Goal: Find specific page/section: Find specific page/section

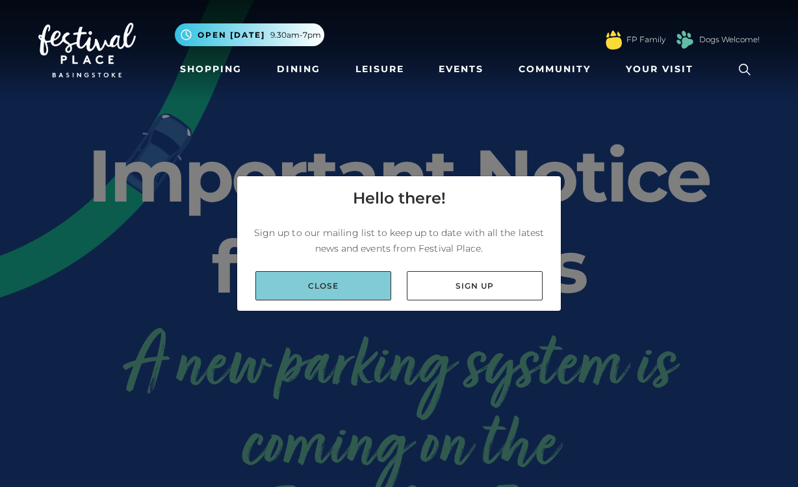
click at [335, 273] on link "Close" at bounding box center [323, 285] width 136 height 29
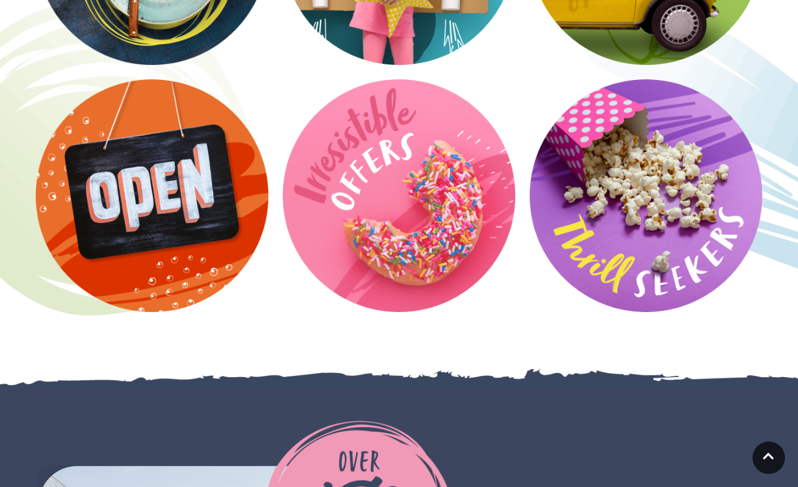
scroll to position [1860, 0]
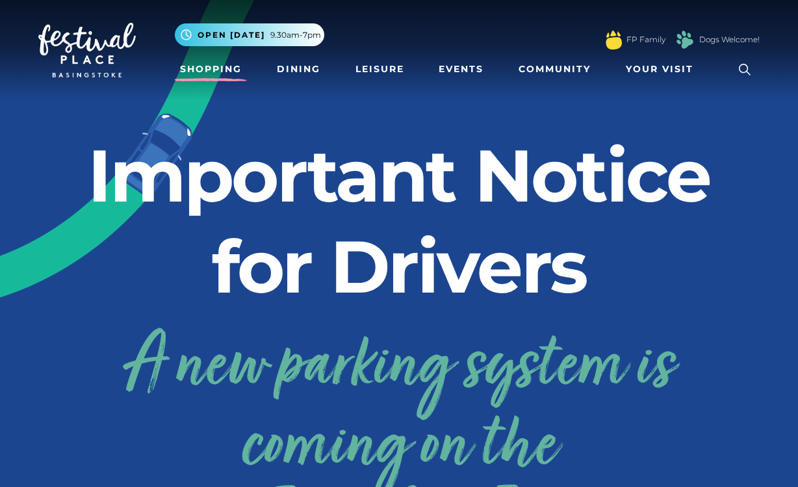
click at [225, 72] on link "Shopping" at bounding box center [211, 69] width 72 height 24
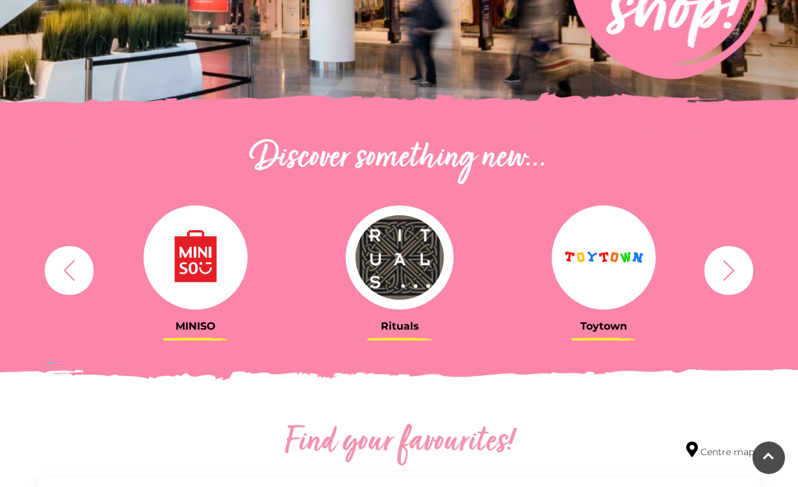
scroll to position [348, 0]
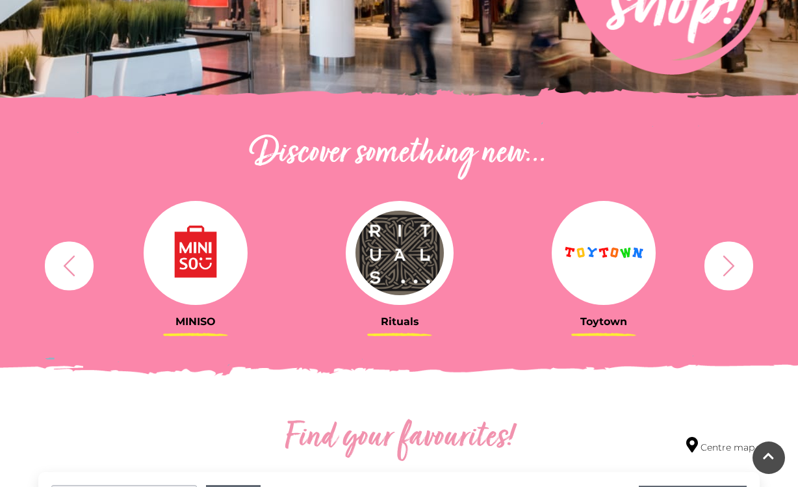
click at [76, 267] on icon "button" at bounding box center [69, 265] width 24 height 24
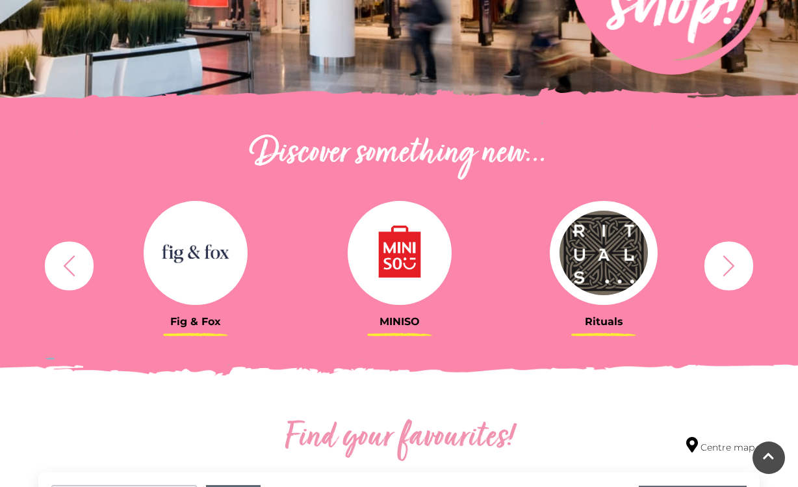
click at [188, 260] on img at bounding box center [196, 253] width 104 height 104
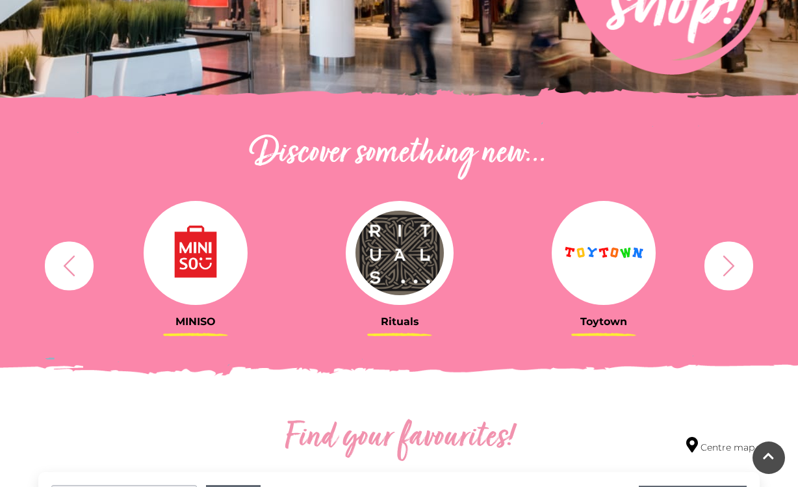
click at [737, 270] on icon "button" at bounding box center [728, 265] width 24 height 24
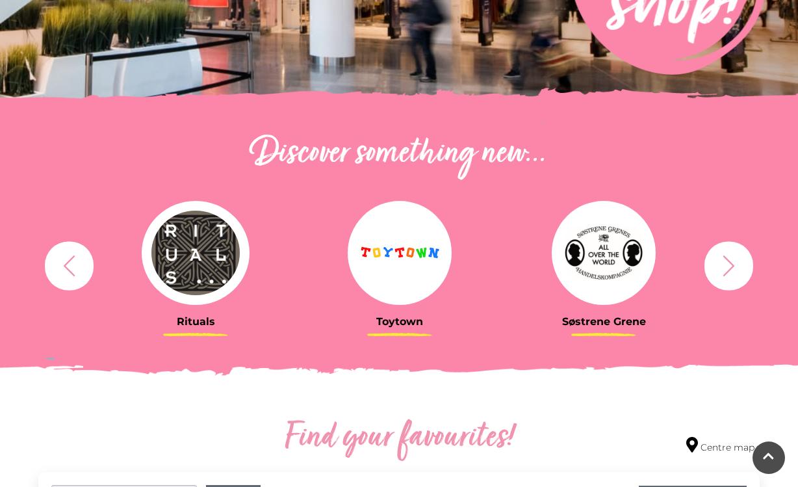
click at [737, 270] on icon "button" at bounding box center [728, 265] width 24 height 24
click at [72, 268] on icon "button" at bounding box center [69, 265] width 24 height 24
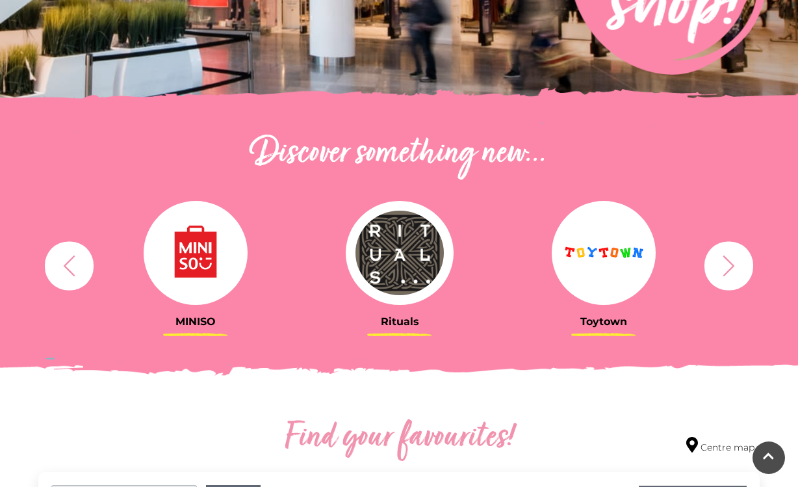
click at [72, 268] on icon "button" at bounding box center [69, 265] width 24 height 24
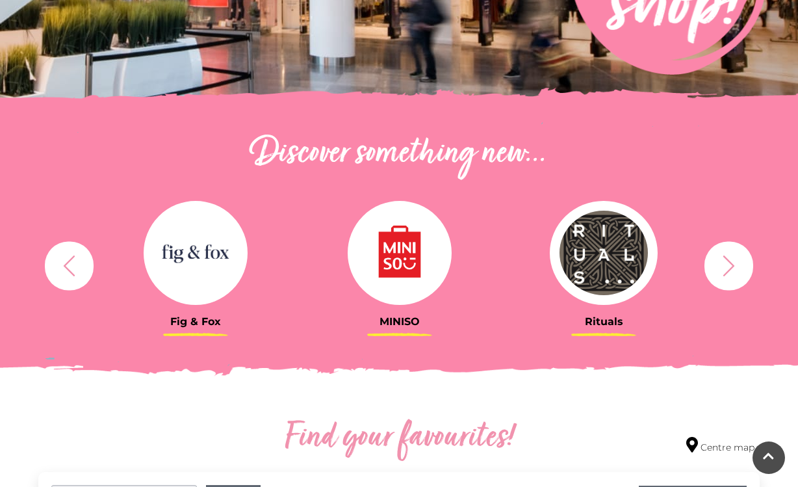
click at [72, 268] on icon "button" at bounding box center [69, 265] width 24 height 24
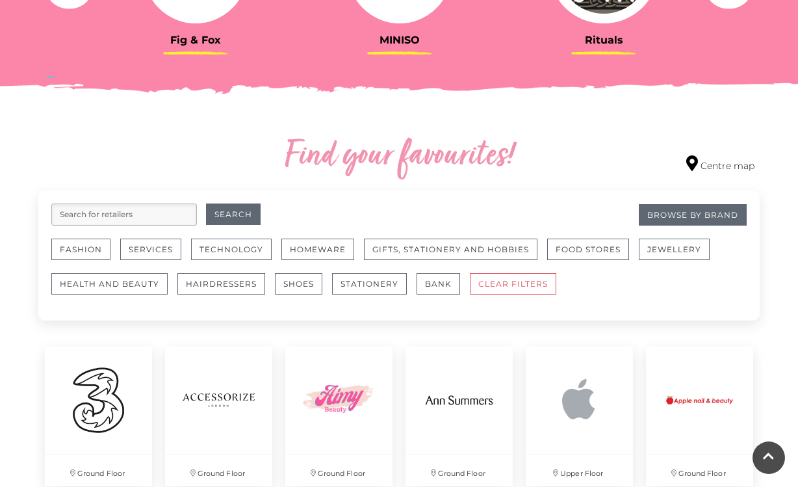
scroll to position [823, 0]
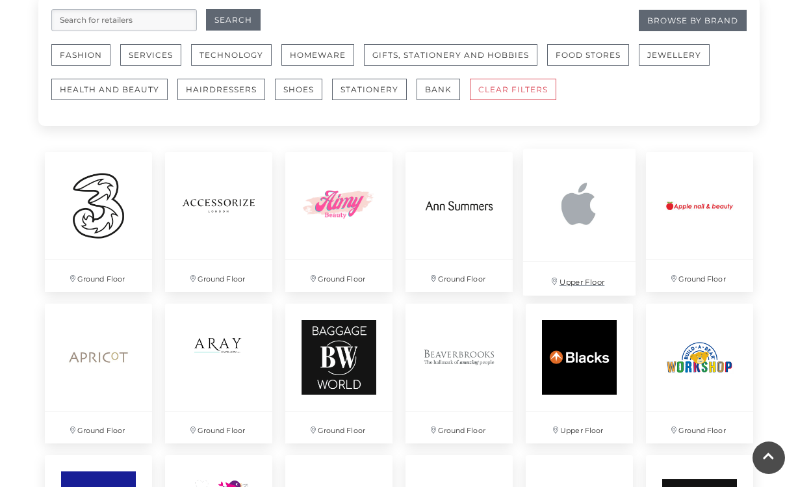
click at [575, 212] on img at bounding box center [579, 205] width 112 height 112
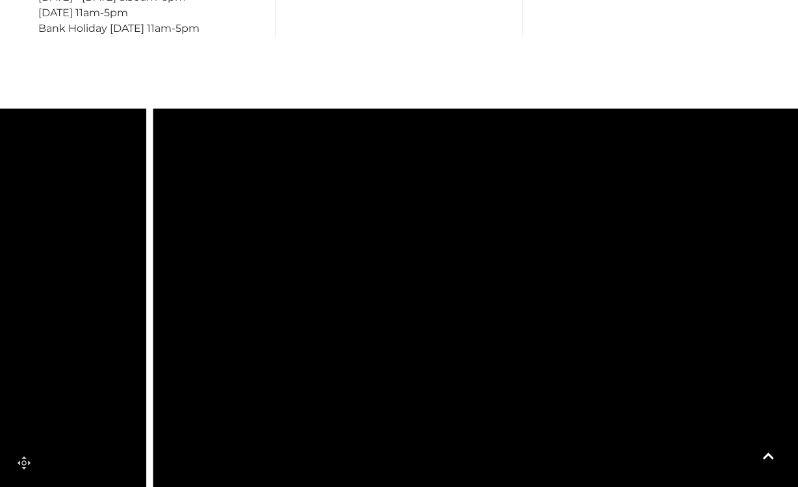
scroll to position [811, 0]
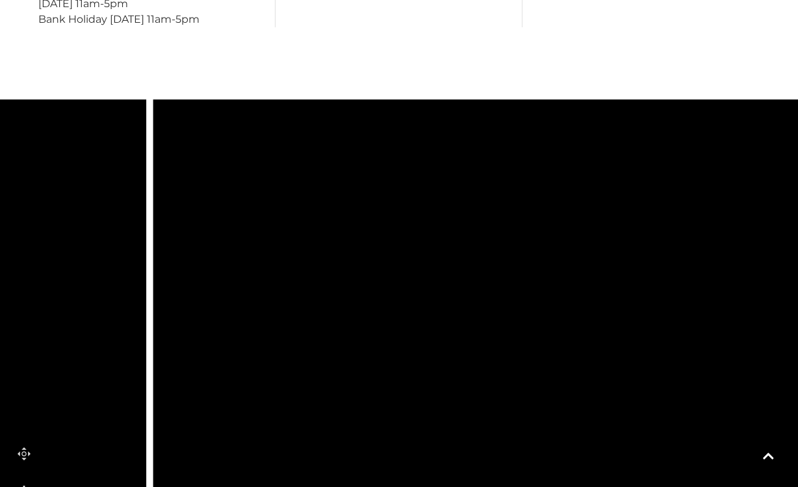
click at [358, 246] on rect at bounding box center [341, 250] width 164 height 62
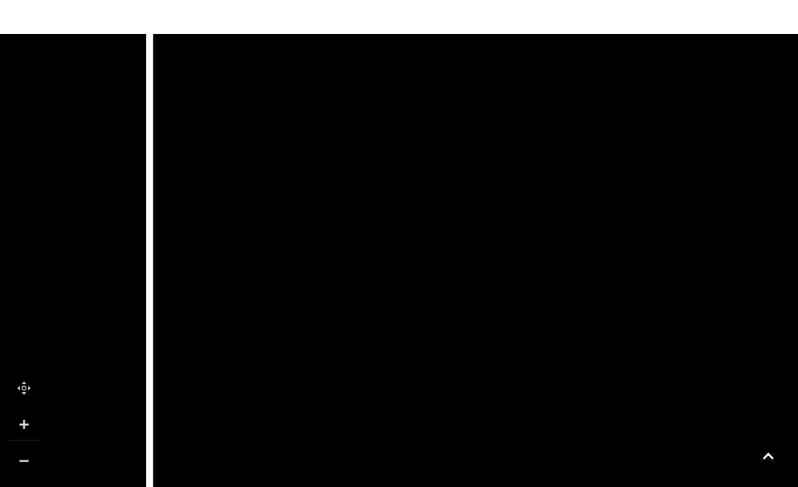
scroll to position [877, 0]
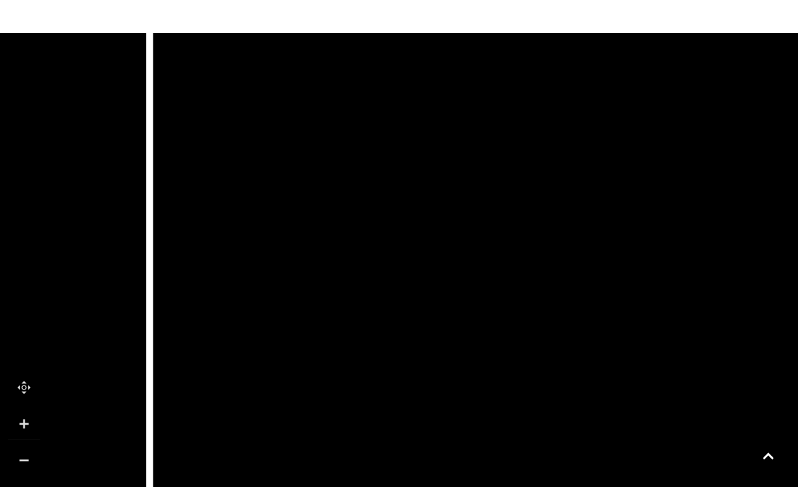
click at [18, 444] on link at bounding box center [24, 460] width 32 height 32
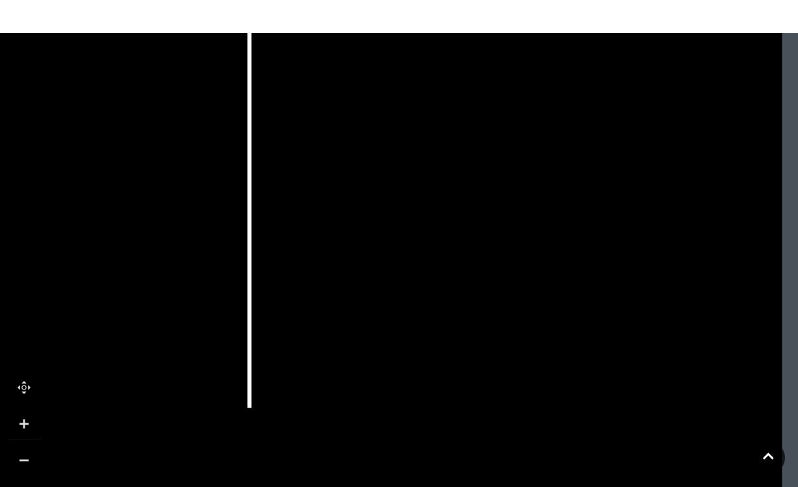
click at [18, 444] on link at bounding box center [24, 460] width 32 height 32
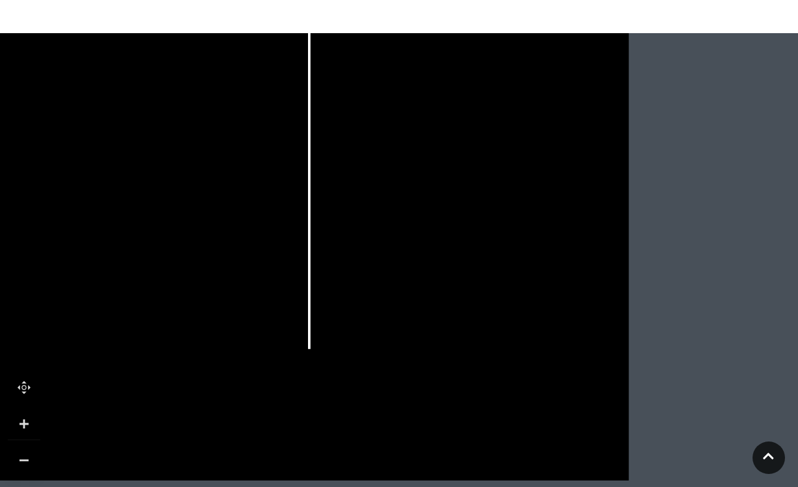
click at [18, 444] on link at bounding box center [24, 460] width 32 height 32
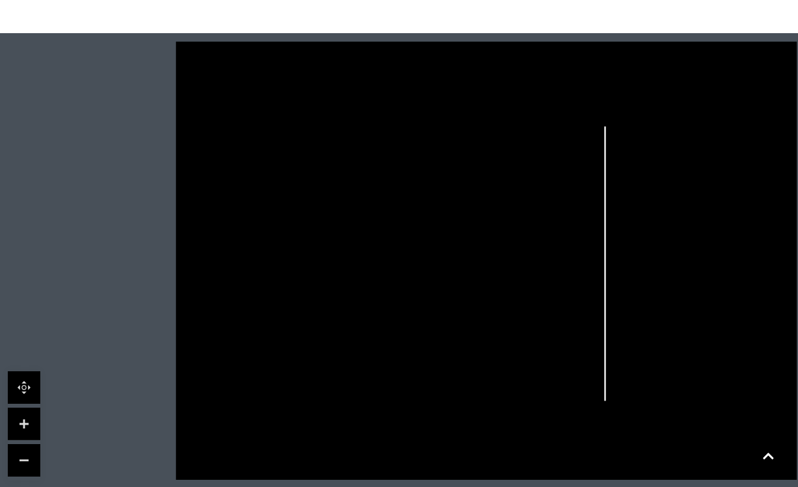
drag, startPoint x: 125, startPoint y: 277, endPoint x: 386, endPoint y: 330, distance: 265.7
click at [386, 330] on icon at bounding box center [485, 261] width 791 height 438
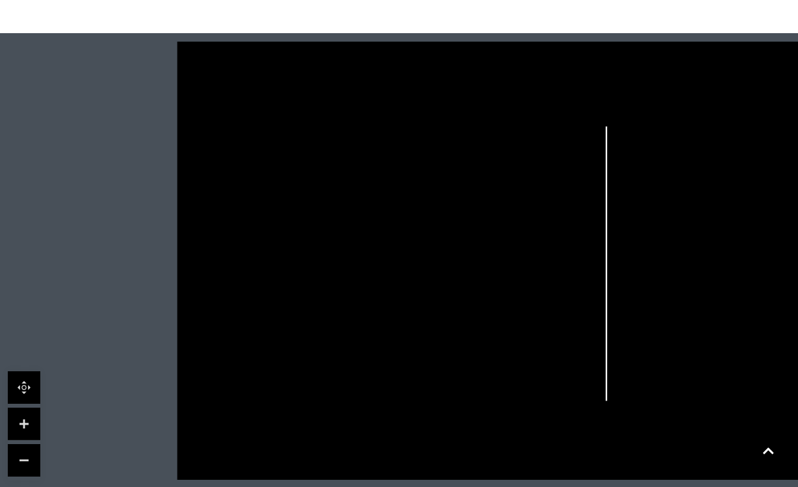
click at [779, 457] on link at bounding box center [768, 457] width 32 height 32
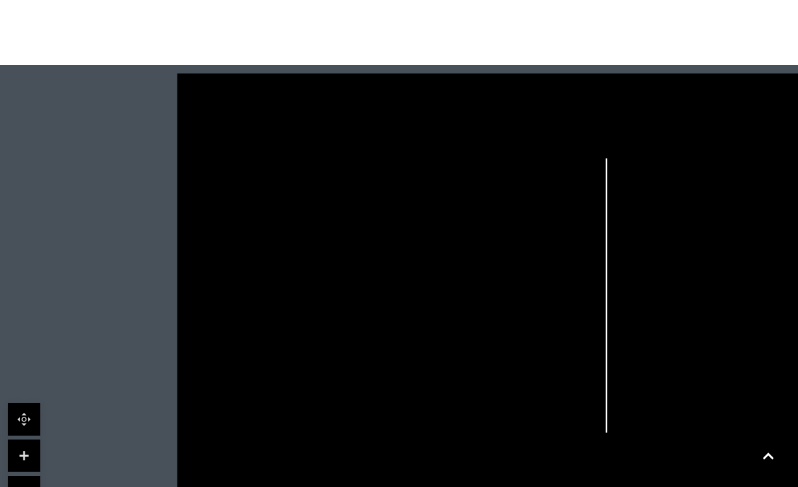
scroll to position [844, 0]
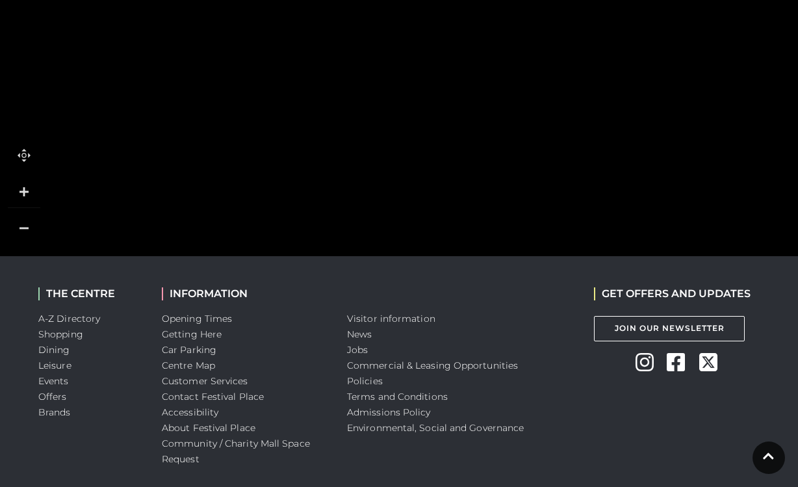
scroll to position [1044, 0]
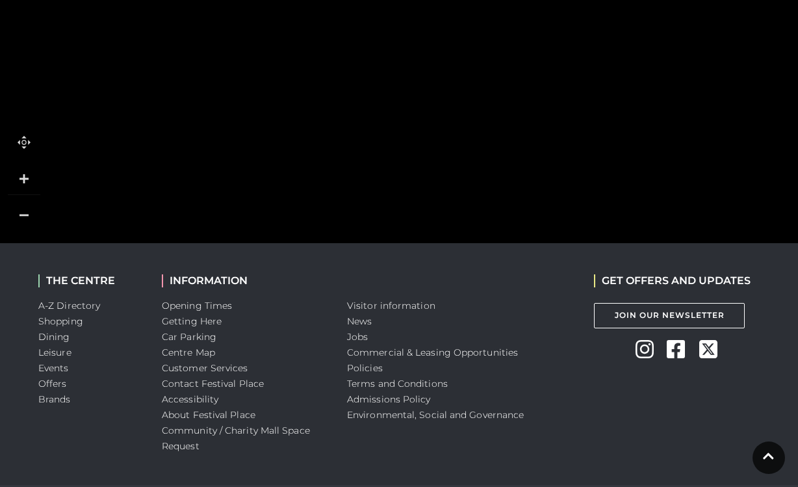
click at [22, 213] on link at bounding box center [24, 215] width 32 height 32
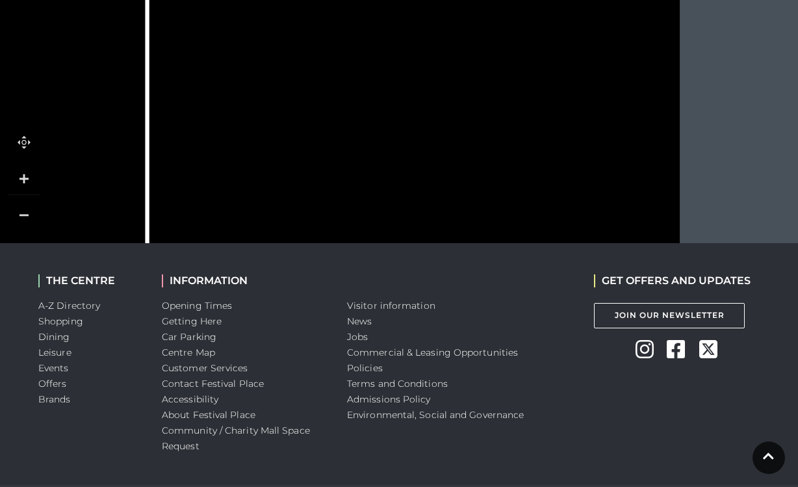
click at [23, 213] on link at bounding box center [24, 215] width 32 height 32
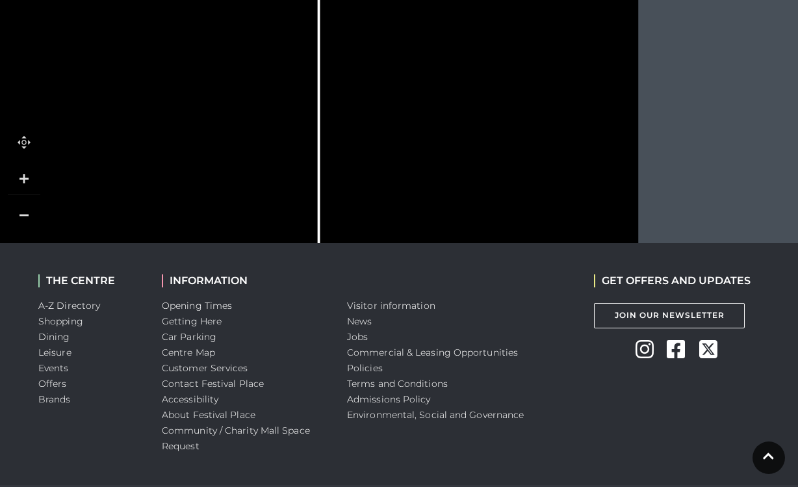
drag, startPoint x: 402, startPoint y: 73, endPoint x: 473, endPoint y: 219, distance: 162.4
click at [473, 219] on rect at bounding box center [467, 222] width 41 height 15
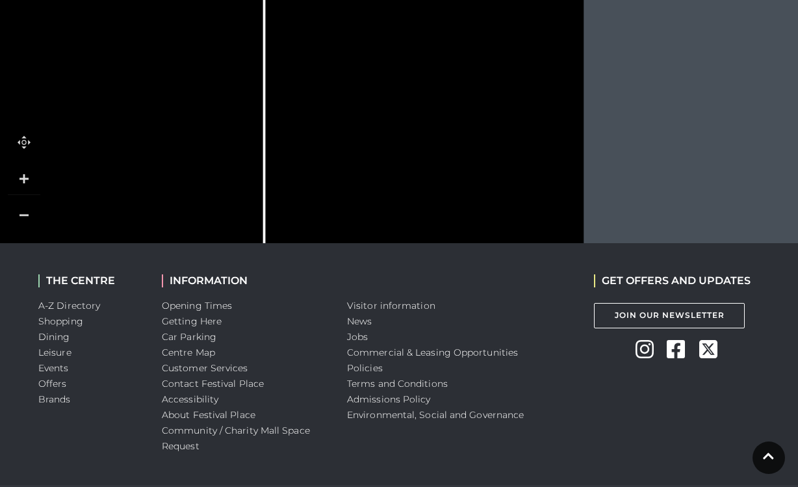
drag, startPoint x: 474, startPoint y: 110, endPoint x: 414, endPoint y: 3, distance: 122.4
click at [414, 4] on rect at bounding box center [412, 16] width 41 height 25
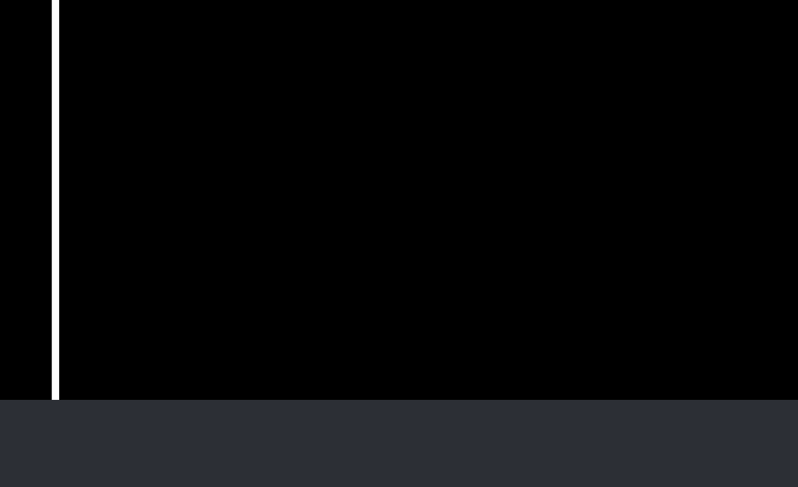
click at [357, 191] on tspan "ProCook" at bounding box center [357, 191] width 0 height 0
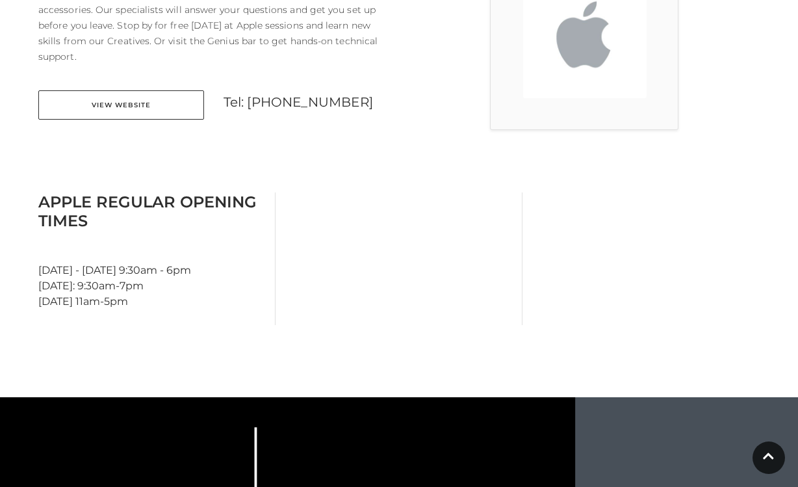
scroll to position [0, 0]
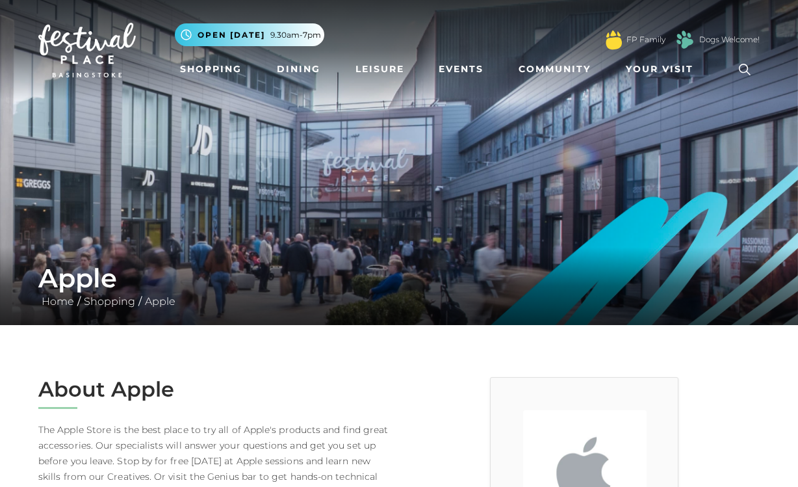
click at [748, 74] on icon at bounding box center [745, 70] width 12 height 12
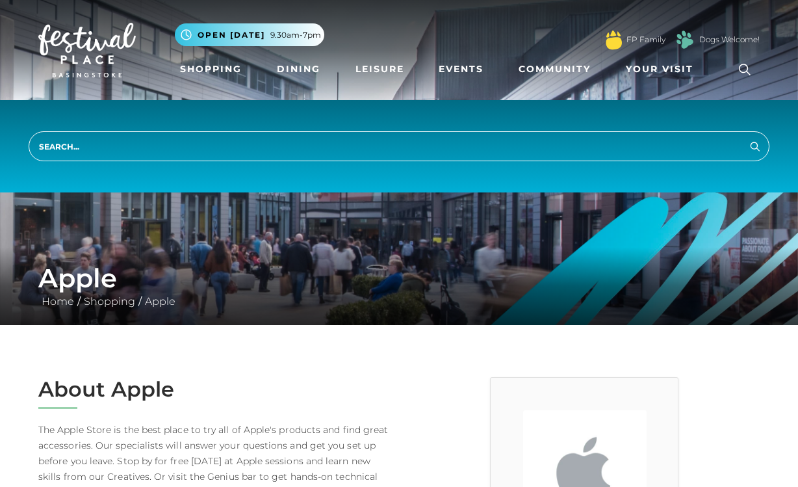
click at [508, 155] on input "search" at bounding box center [399, 146] width 740 height 30
type input "procook"
click at [747, 138] on button "Search" at bounding box center [755, 146] width 16 height 16
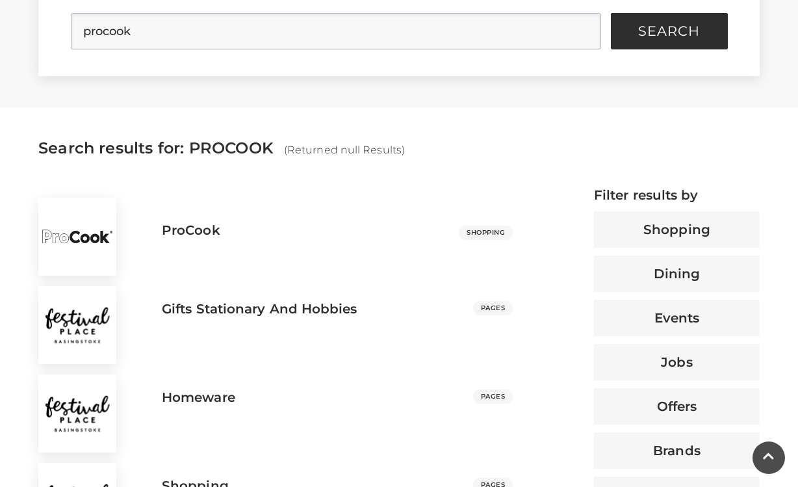
scroll to position [387, 0]
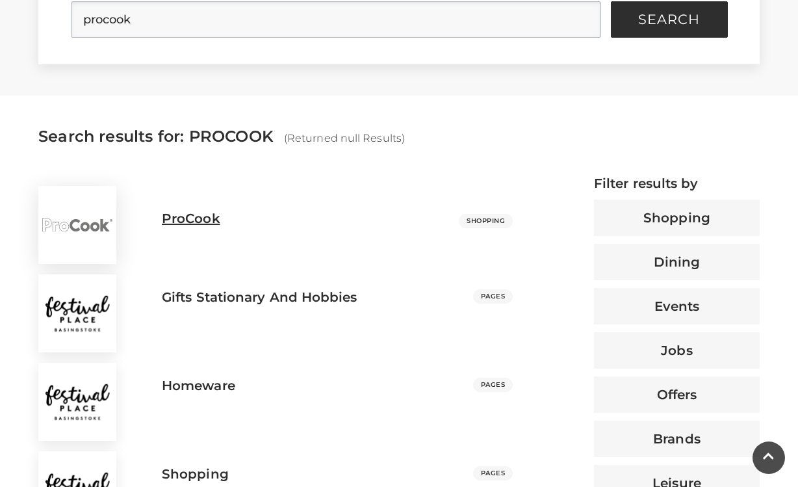
click at [190, 221] on h3 "ProCook" at bounding box center [191, 218] width 58 height 16
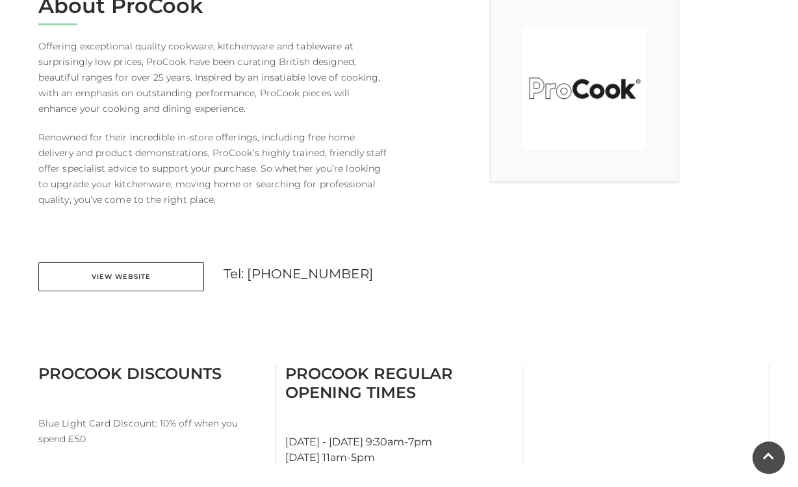
scroll to position [373, 0]
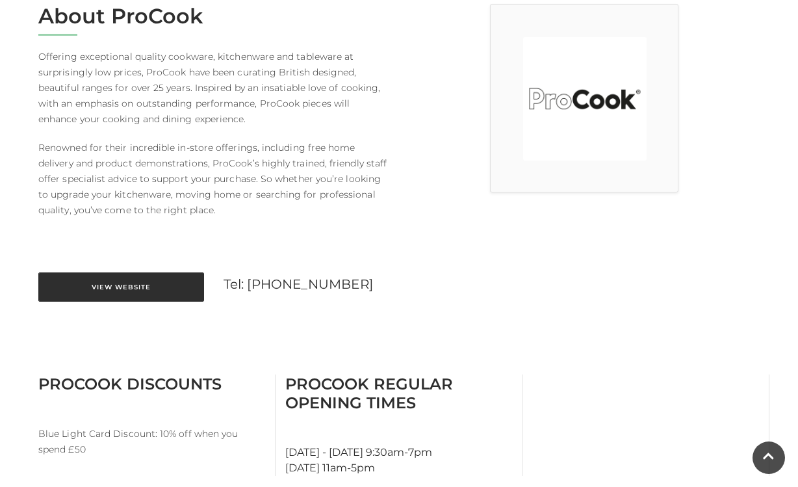
click at [158, 296] on link "View Website" at bounding box center [121, 286] width 166 height 29
